Goal: Task Accomplishment & Management: Complete application form

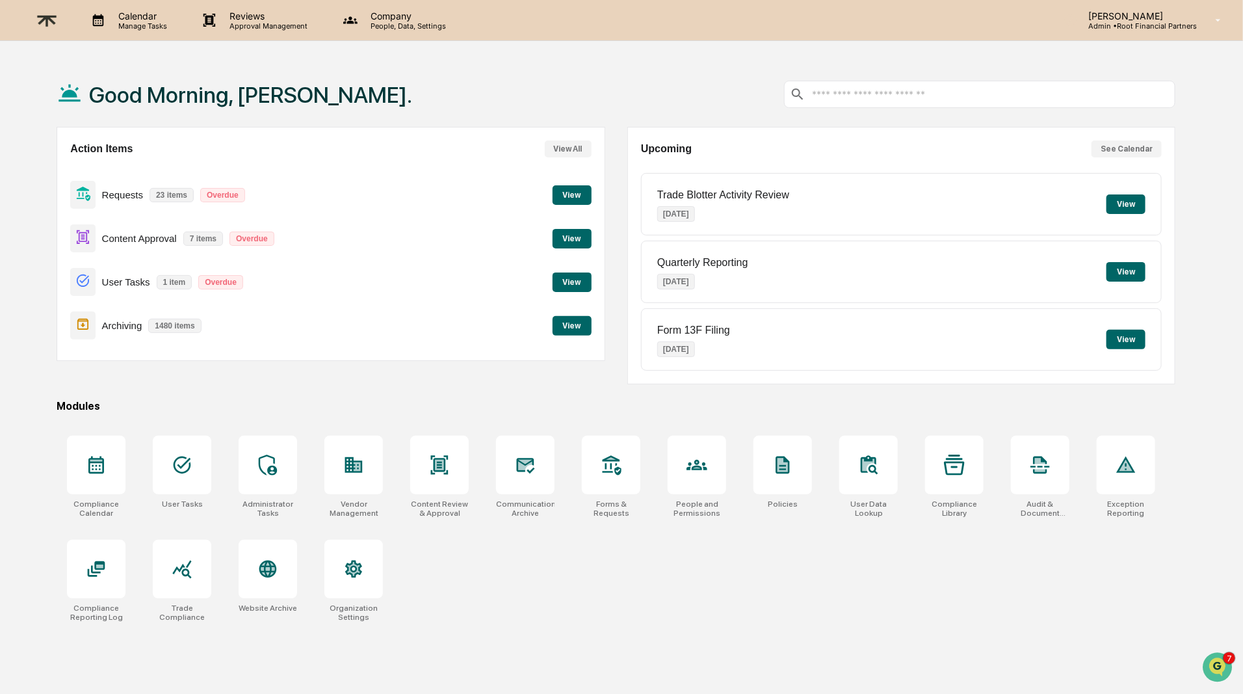
click at [564, 235] on button "View" at bounding box center [572, 239] width 39 height 20
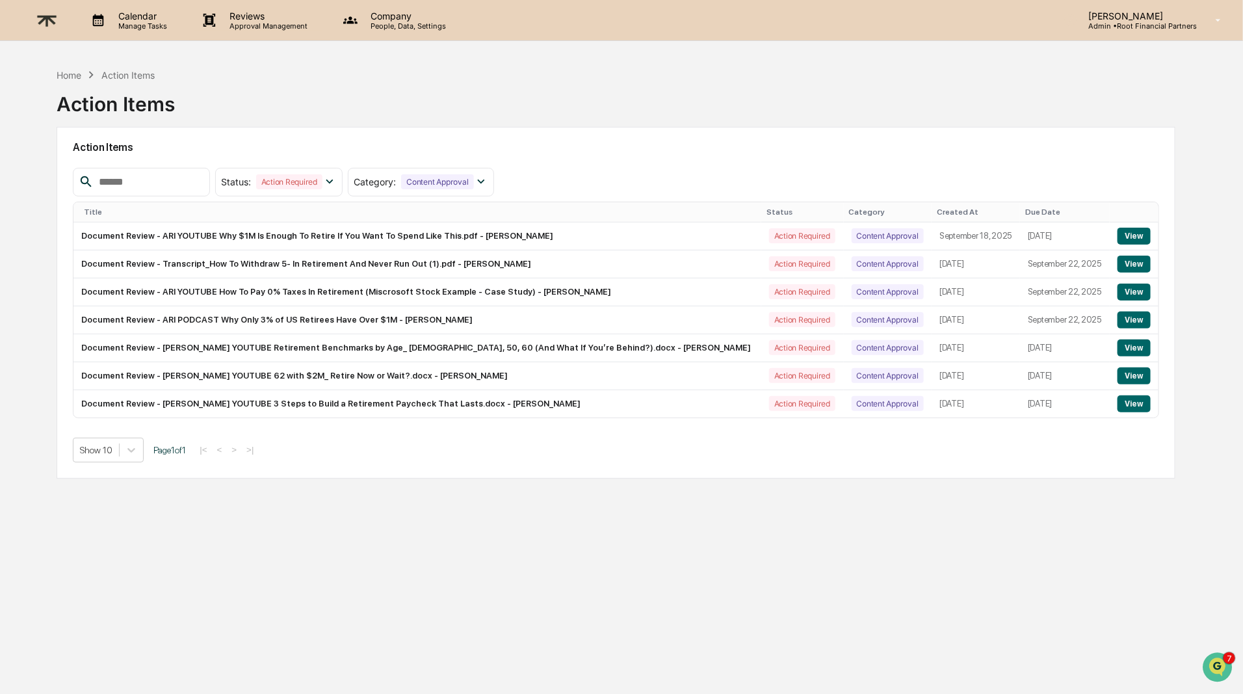
click at [252, 17] on p "Reviews" at bounding box center [267, 15] width 95 height 11
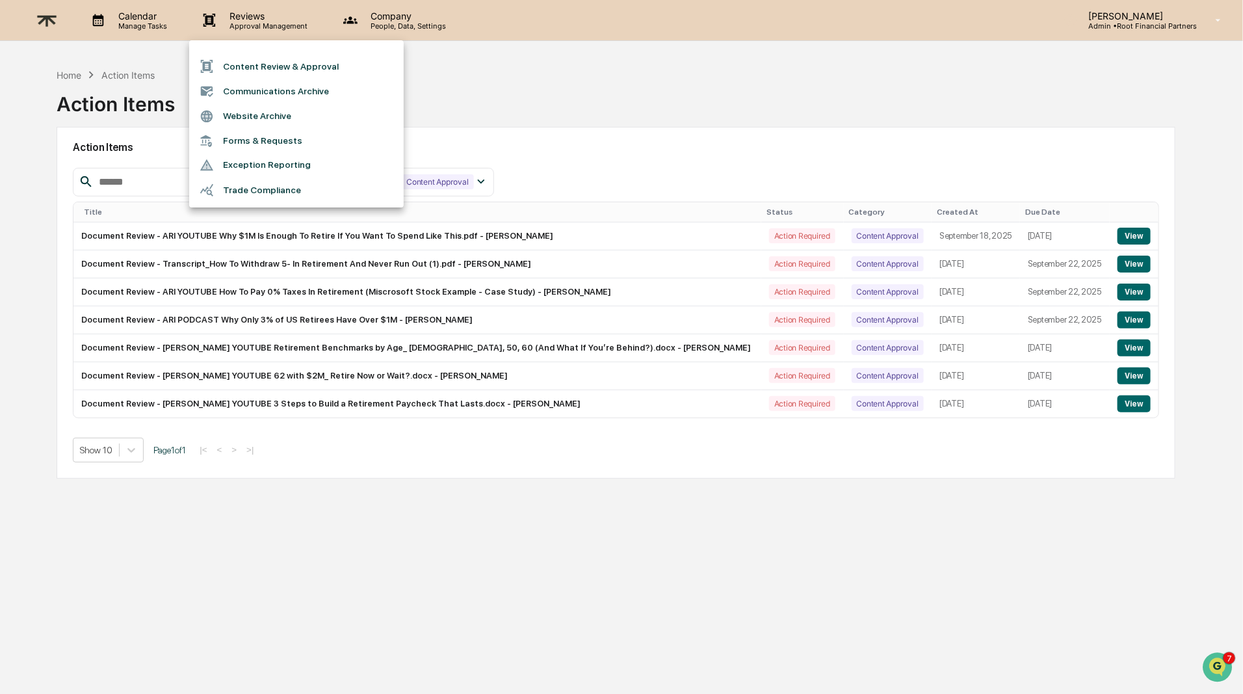
click at [271, 67] on li "Content Review & Approval" at bounding box center [296, 66] width 215 height 25
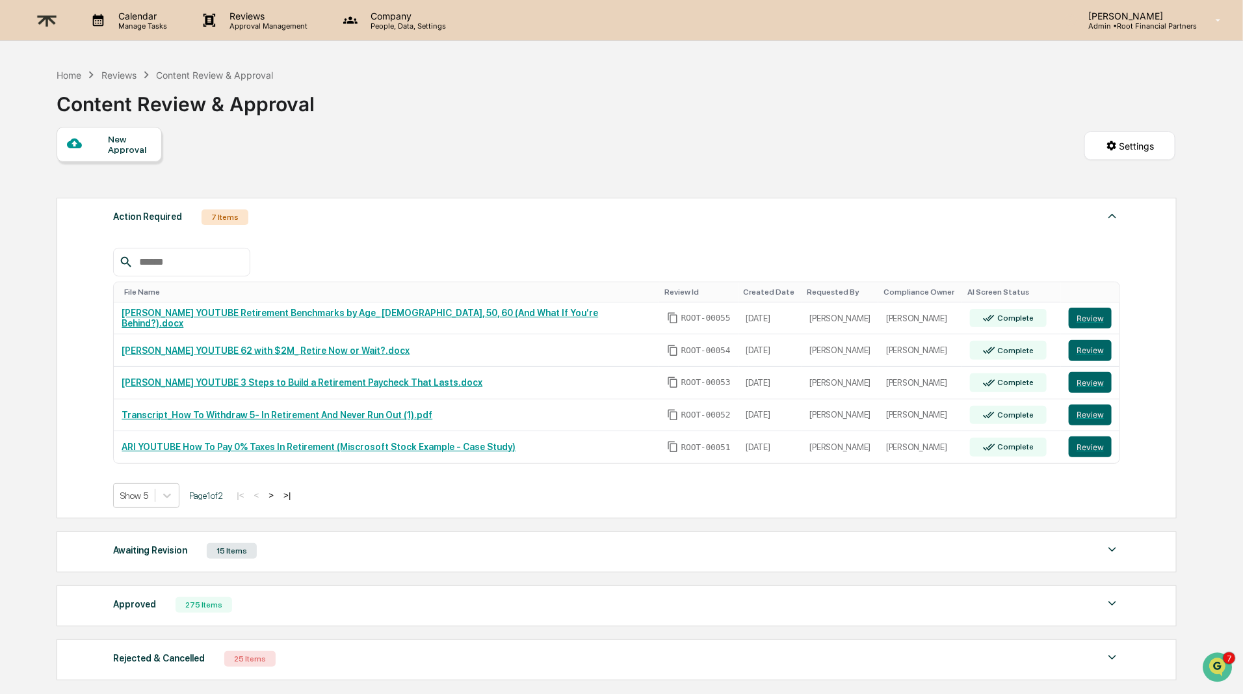
click at [128, 154] on div "New Approval" at bounding box center [130, 144] width 44 height 21
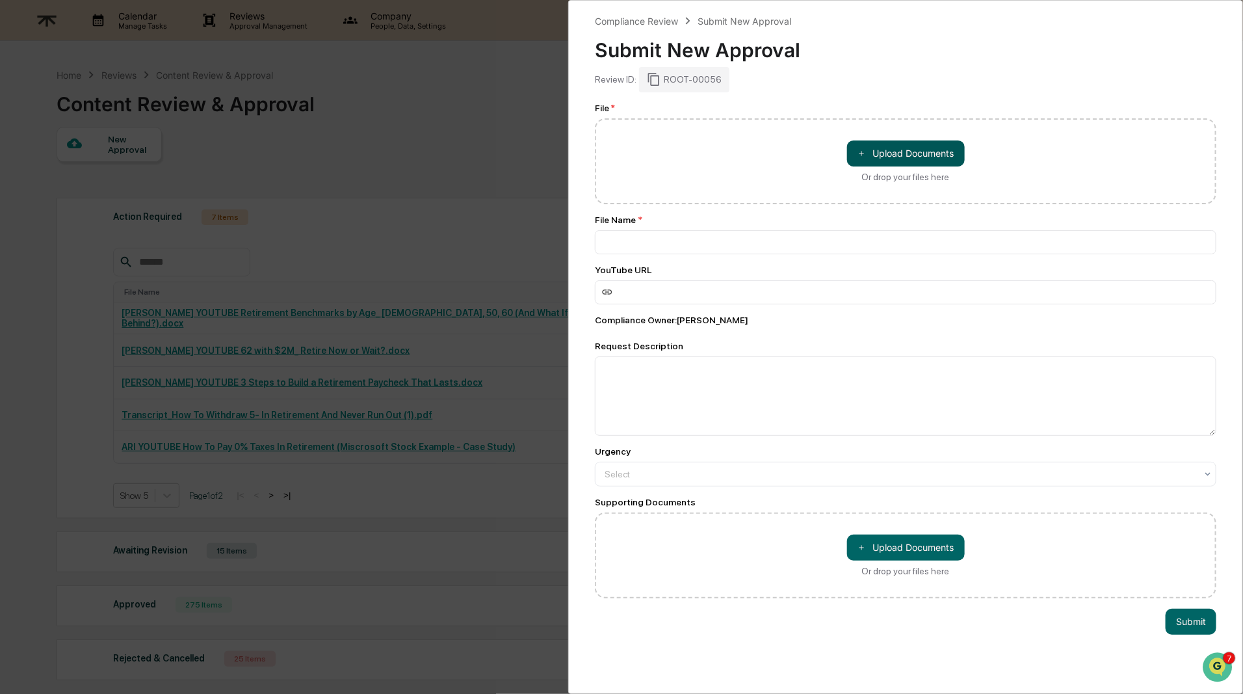
click at [904, 160] on button "＋ Upload Documents" at bounding box center [906, 153] width 118 height 26
type input "**********"
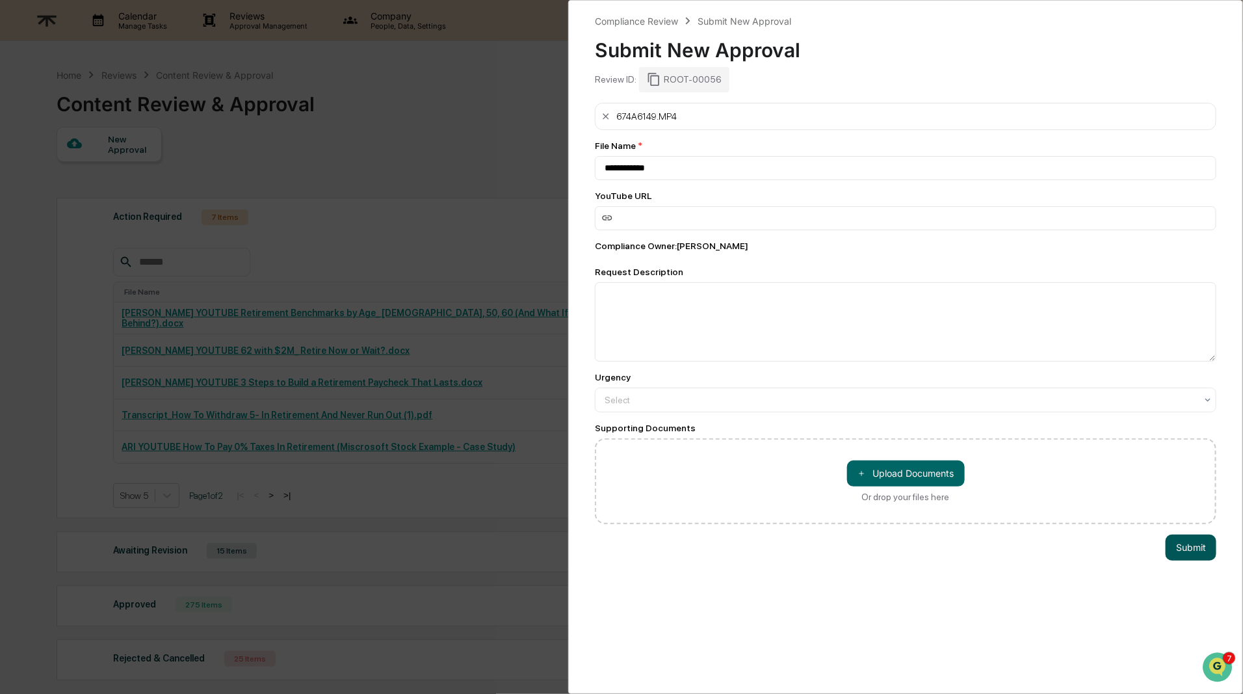
click at [1181, 554] on button "Submit" at bounding box center [1191, 547] width 51 height 26
